Goal: Find specific page/section: Find specific page/section

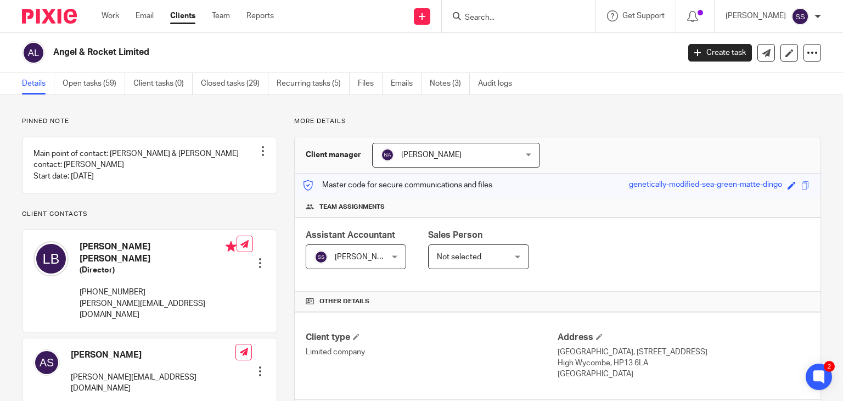
click at [486, 14] on input "Search" at bounding box center [513, 18] width 99 height 10
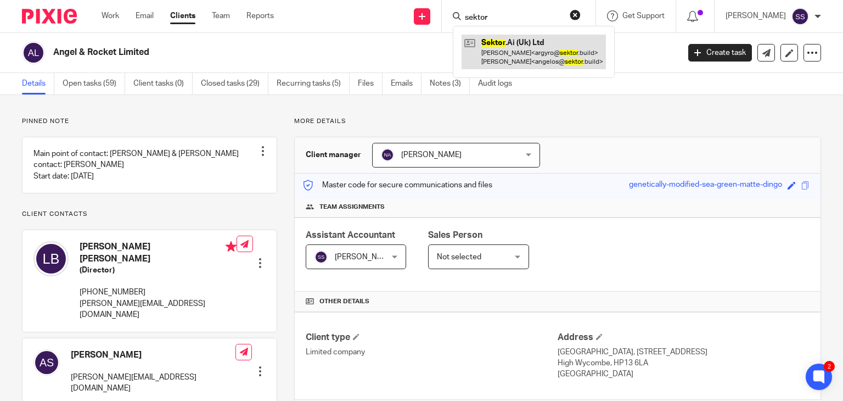
type input "sektor"
click at [514, 47] on link at bounding box center [534, 52] width 144 height 34
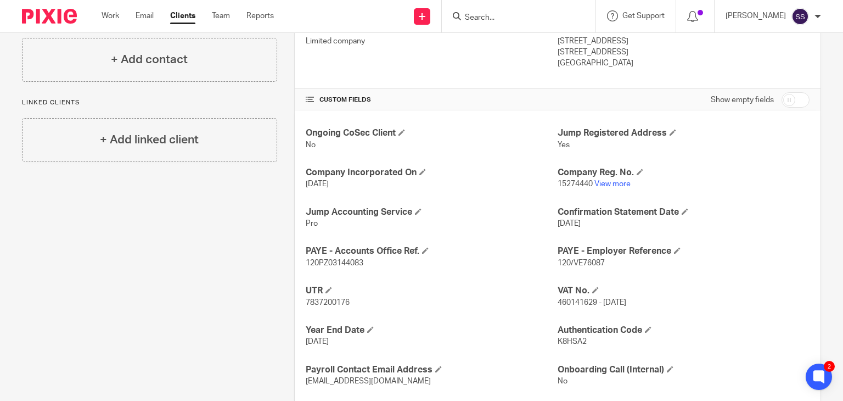
scroll to position [312, 0]
click at [616, 177] on p "15274440 View more" at bounding box center [684, 182] width 252 height 11
click at [618, 183] on link "View more" at bounding box center [612, 183] width 36 height 8
click at [507, 20] on input "Search" at bounding box center [513, 18] width 99 height 10
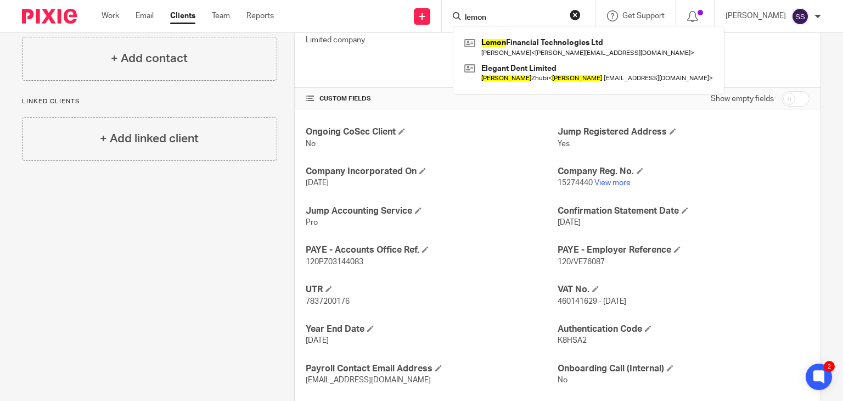
type input "lemon"
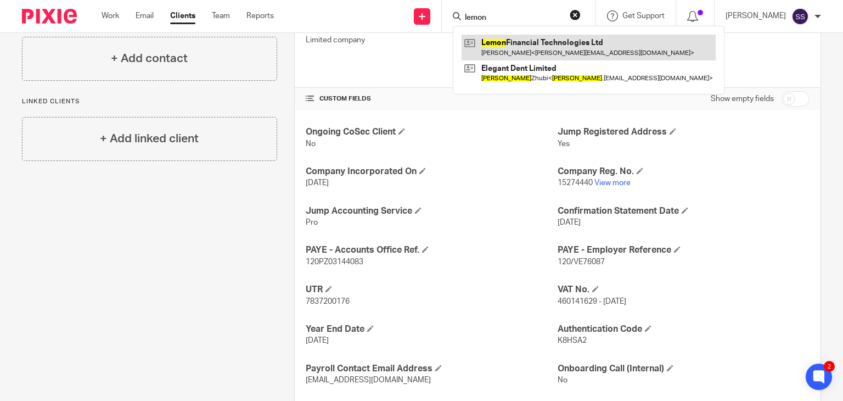
click at [500, 50] on link at bounding box center [589, 47] width 254 height 25
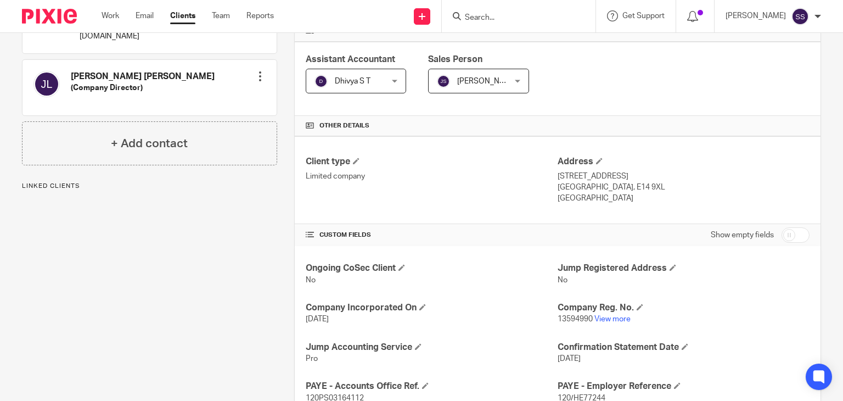
scroll to position [180, 0]
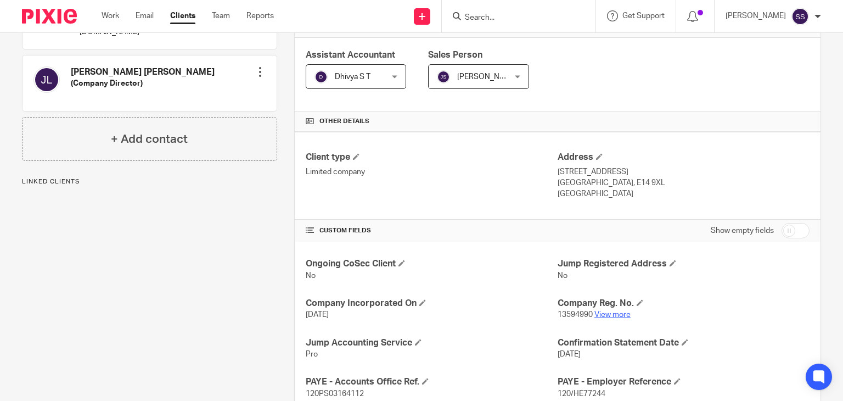
click at [604, 311] on link "View more" at bounding box center [612, 315] width 36 height 8
click at [605, 314] on link "View more" at bounding box center [612, 315] width 36 height 8
